Goal: Find specific page/section: Find specific page/section

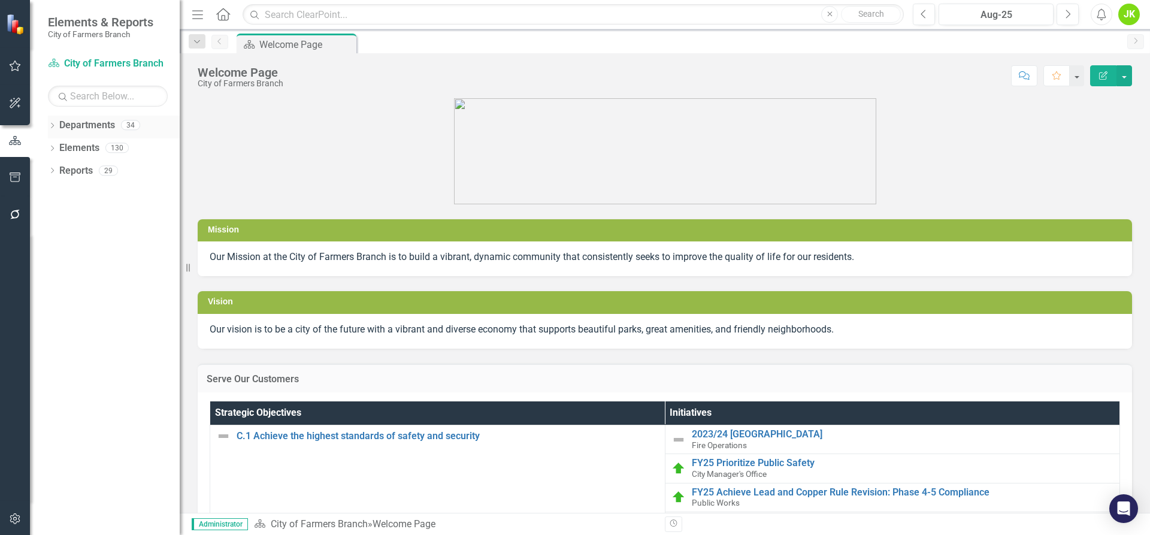
click at [55, 123] on icon "Dropdown" at bounding box center [52, 126] width 8 height 7
click at [57, 141] on div "Dropdown City of Farmers Branch" at bounding box center [117, 148] width 126 height 20
click at [59, 147] on icon "Dropdown" at bounding box center [58, 147] width 9 height 7
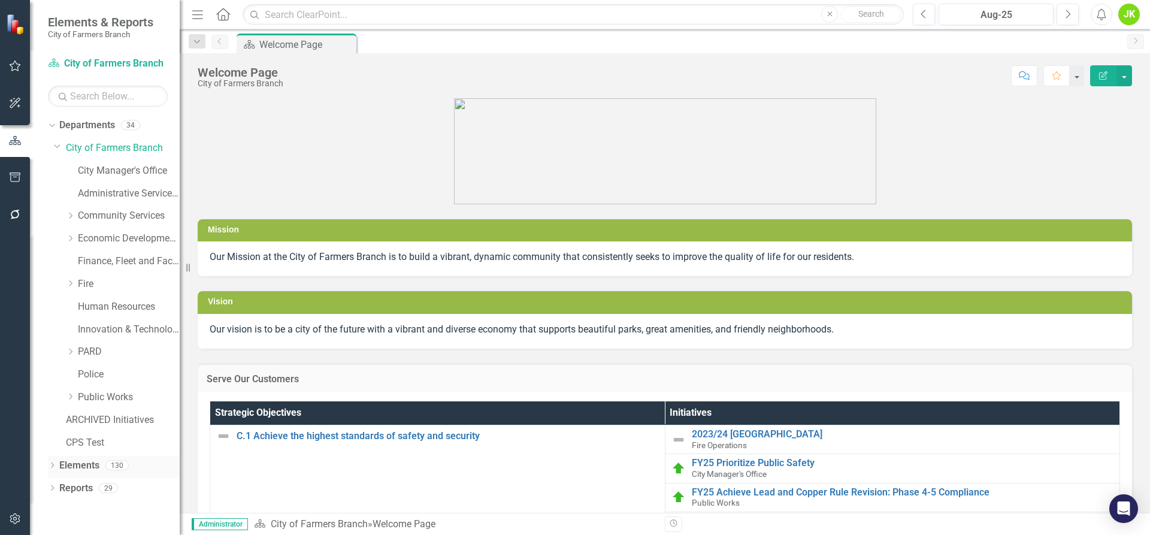
click at [55, 465] on icon "Dropdown" at bounding box center [52, 466] width 8 height 7
click at [71, 279] on div "Dropdown" at bounding box center [70, 284] width 9 height 10
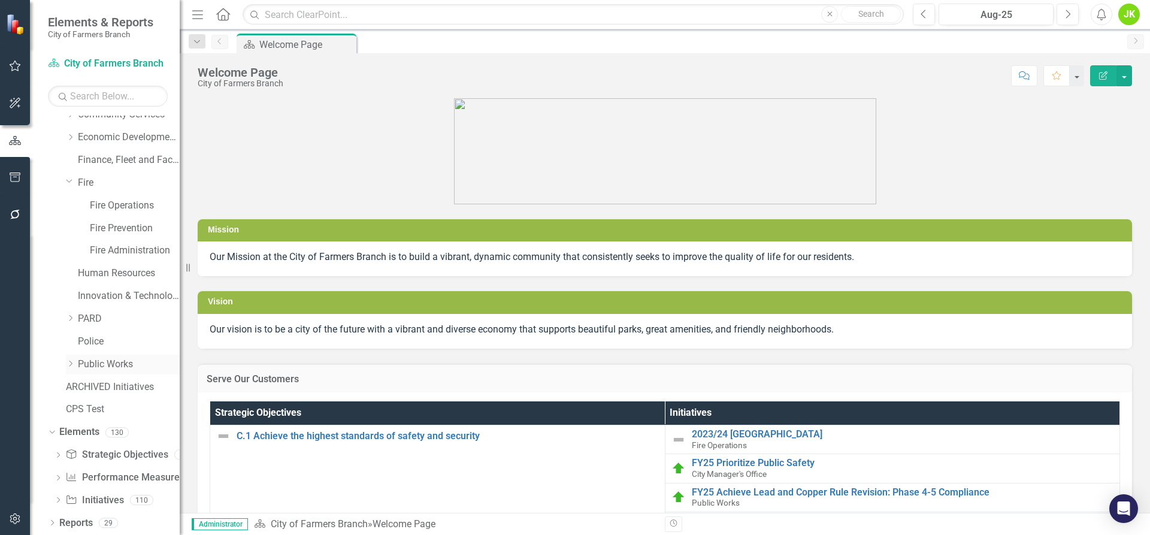
scroll to position [102, 0]
click at [121, 476] on link "Performance Measure Performance Measures" at bounding box center [124, 477] width 119 height 14
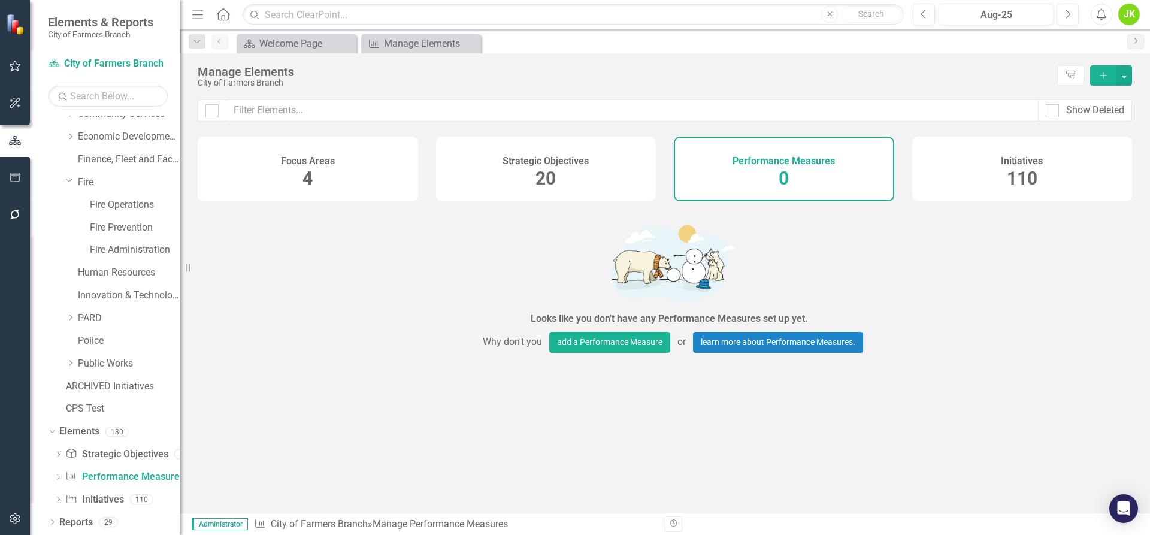
click at [521, 175] on div "Strategic Objectives 20" at bounding box center [546, 169] width 220 height 65
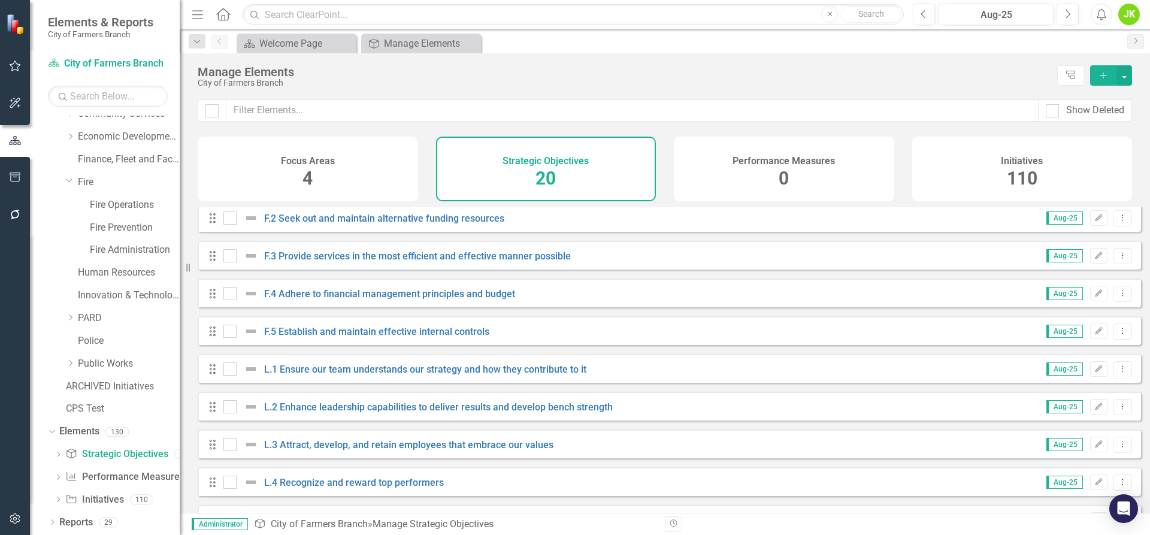
scroll to position [458, 0]
